Goal: Submit feedback/report problem

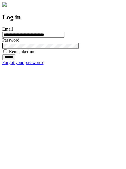
type input "**********"
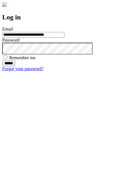
click at [15, 66] on input "******" at bounding box center [8, 64] width 13 height 6
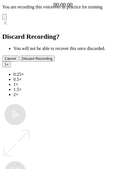
type input "**********"
